Goal: Navigation & Orientation: Go to known website

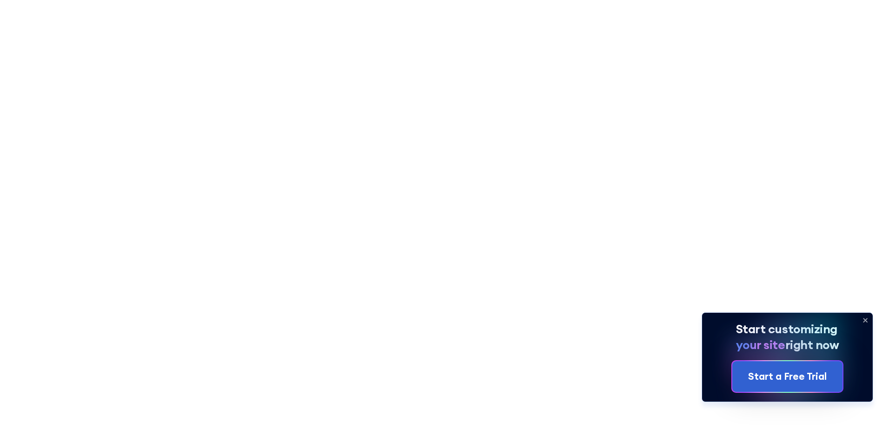
click at [867, 319] on icon at bounding box center [865, 320] width 15 height 15
